Goal: Task Accomplishment & Management: Use online tool/utility

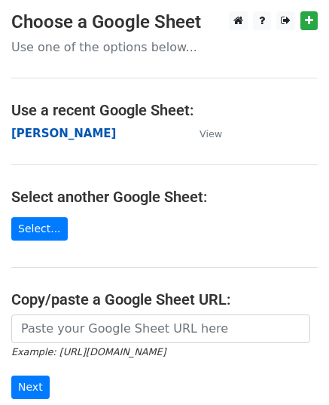
click at [50, 138] on strong "[PERSON_NAME]" at bounding box center [63, 134] width 105 height 14
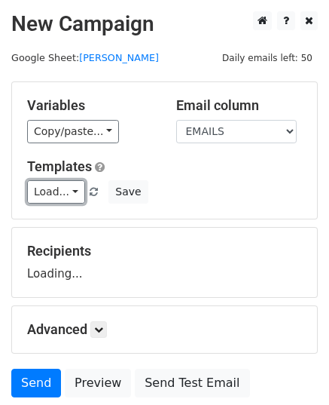
click at [74, 189] on link "Load..." at bounding box center [56, 191] width 58 height 23
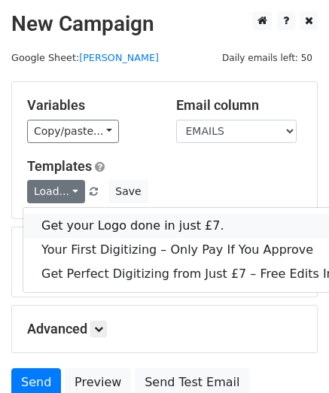
click at [93, 216] on link "Get your Logo done in just £7." at bounding box center [207, 226] width 369 height 24
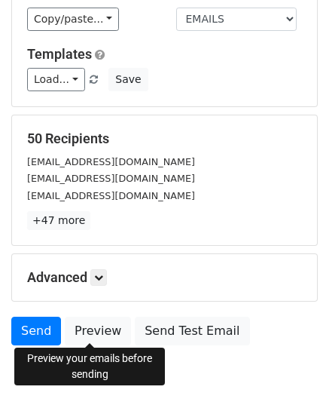
scroll to position [178, 0]
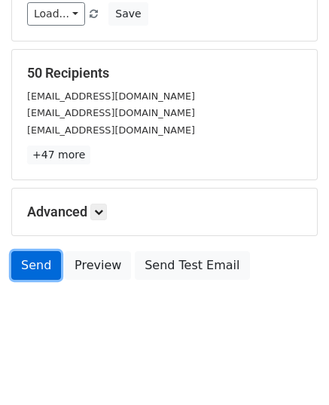
click at [30, 266] on link "Send" at bounding box center [36, 265] width 50 height 29
